Goal: Transaction & Acquisition: Purchase product/service

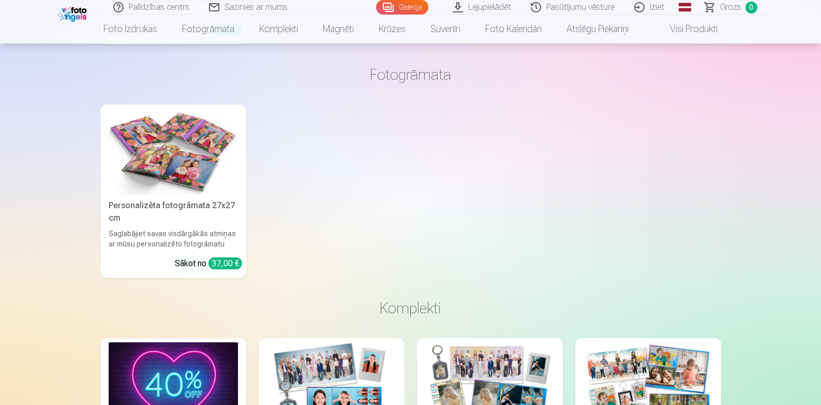
scroll to position [4914, 0]
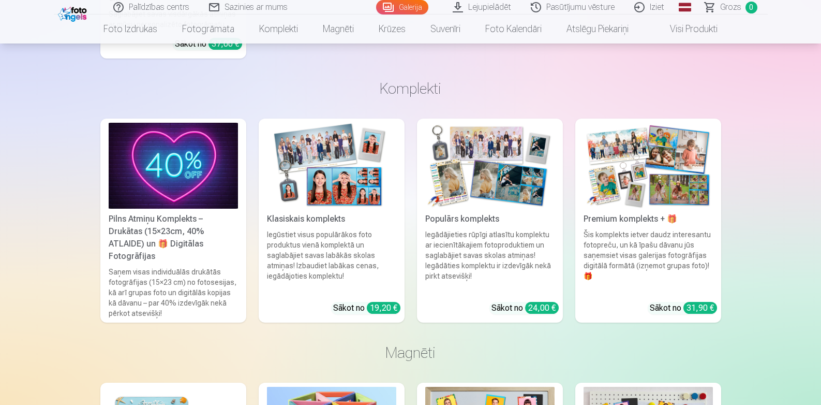
click at [562, 9] on link "Pasūtījumu vēsture" at bounding box center [572, 7] width 103 height 14
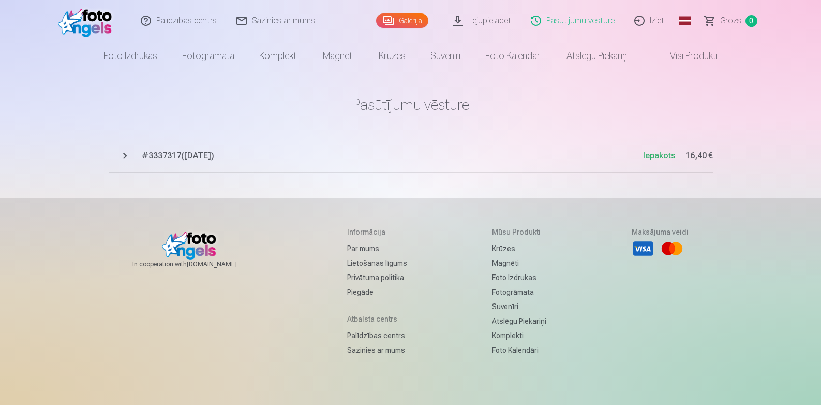
click at [174, 157] on span "# 3337317 ( [DATE] )" at bounding box center [392, 156] width 501 height 12
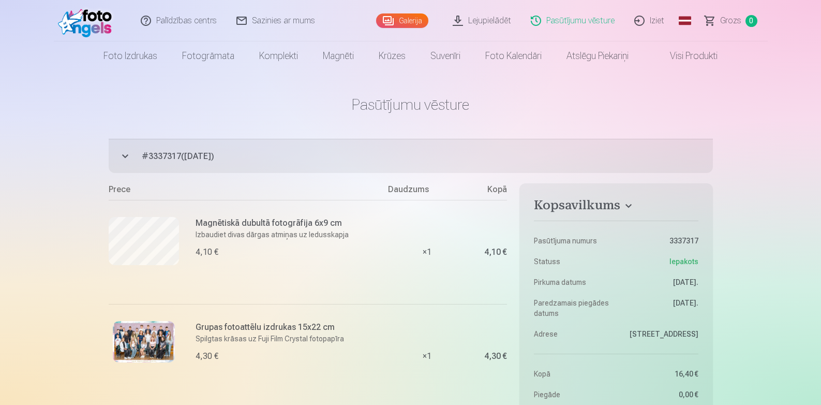
click at [494, 16] on link "Lejupielādēt" at bounding box center [482, 20] width 78 height 41
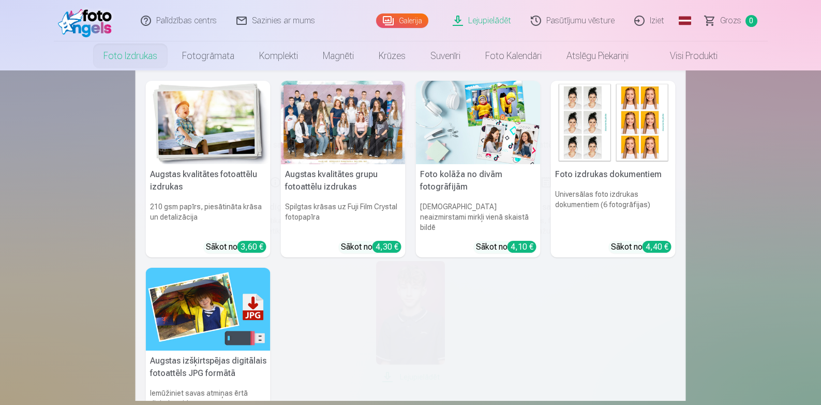
click at [133, 56] on link "Foto izdrukas" at bounding box center [130, 55] width 79 height 29
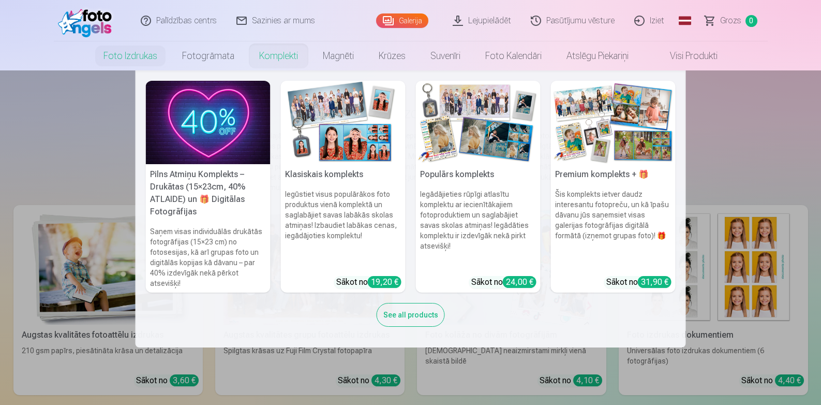
click at [286, 53] on link "Komplekti" at bounding box center [279, 55] width 64 height 29
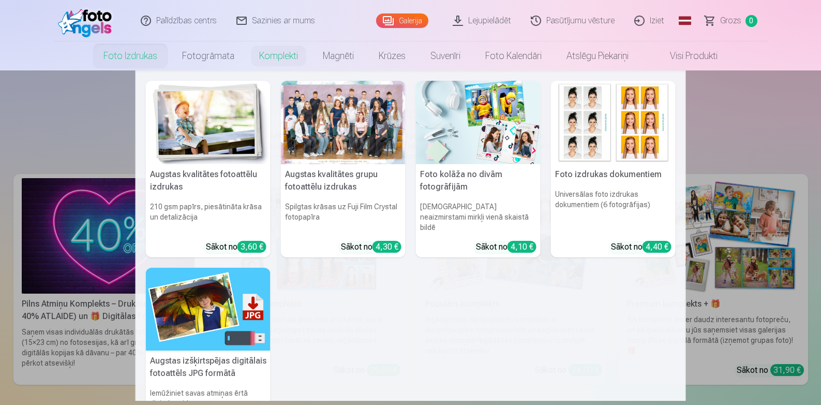
click at [130, 56] on link "Foto izdrukas" at bounding box center [130, 55] width 79 height 29
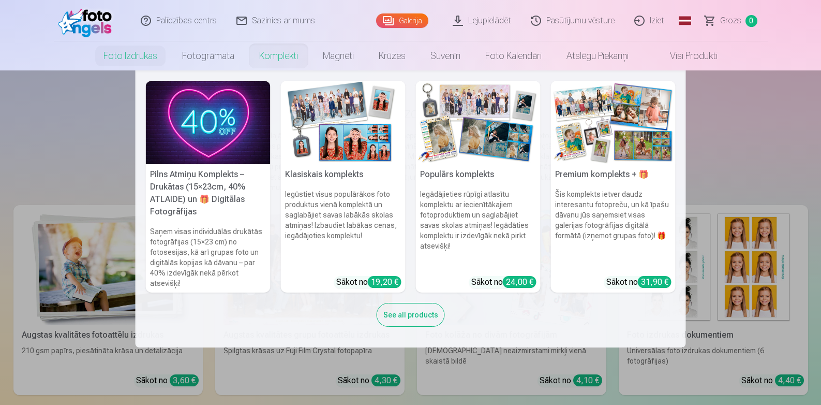
click at [281, 59] on link "Komplekti" at bounding box center [279, 55] width 64 height 29
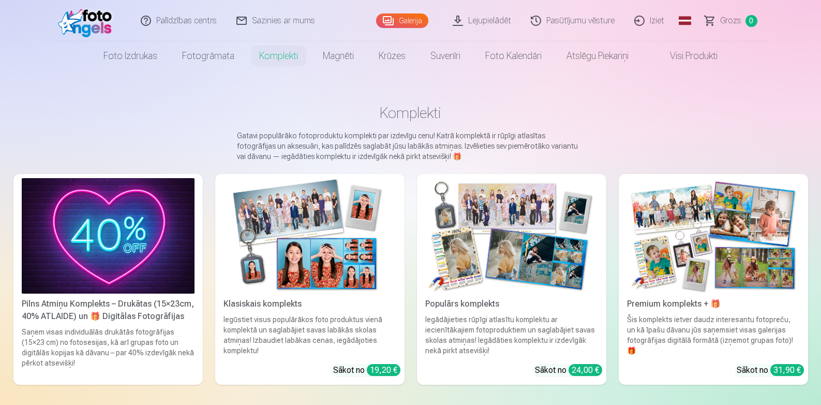
click at [353, 264] on img at bounding box center [309, 235] width 173 height 115
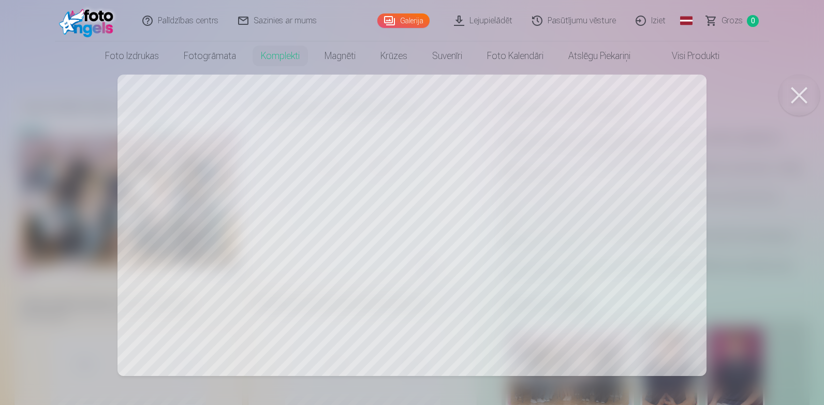
click at [485, 21] on link "Lejupielādēt" at bounding box center [483, 20] width 78 height 41
